Goal: Register for event/course

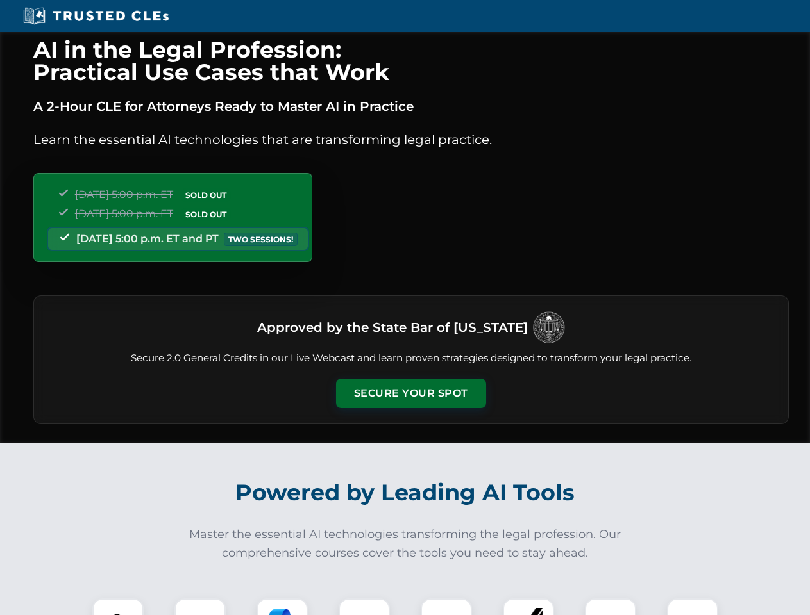
click at [410, 394] on button "Secure Your Spot" at bounding box center [411, 393] width 150 height 29
click at [118, 607] on img at bounding box center [117, 624] width 37 height 37
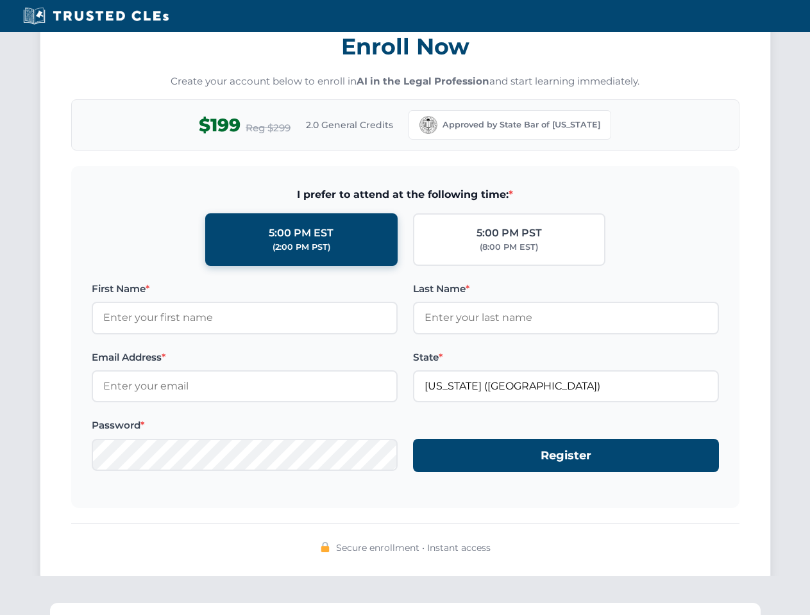
scroll to position [1258, 0]
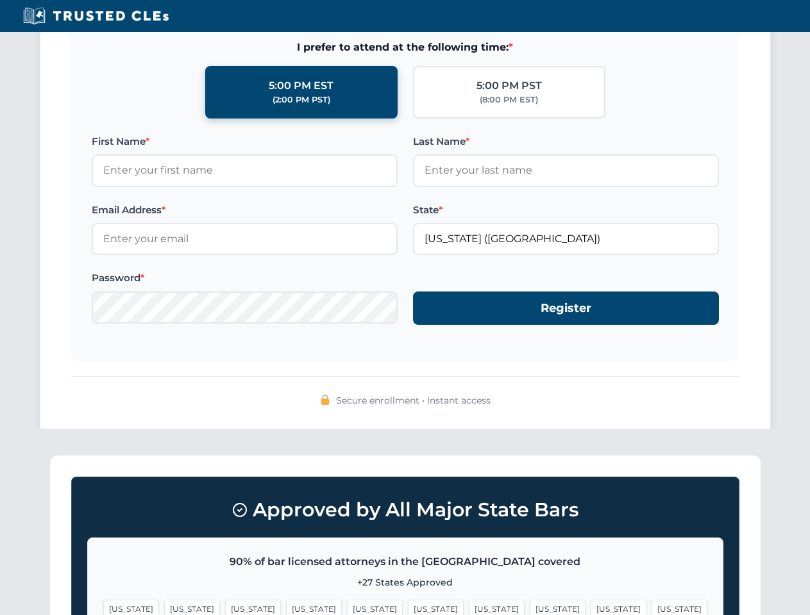
click at [446, 607] on div "Approved by All Major State Bars 90% of bar licensed attorneys in the [GEOGRAPH…" at bounding box center [405, 588] width 710 height 264
click at [590, 607] on span "[US_STATE]" at bounding box center [618, 609] width 56 height 19
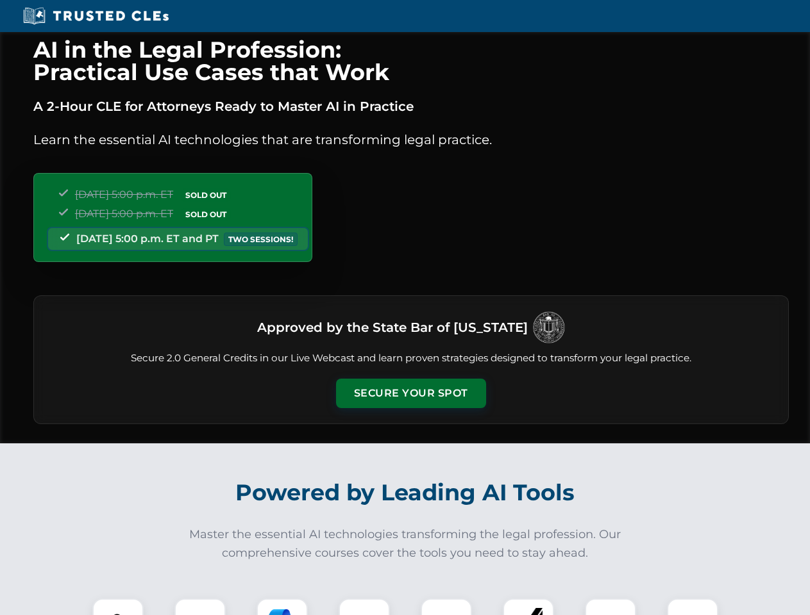
click at [410, 394] on button "Secure Your Spot" at bounding box center [411, 393] width 150 height 29
